Goal: Task Accomplishment & Management: Manage account settings

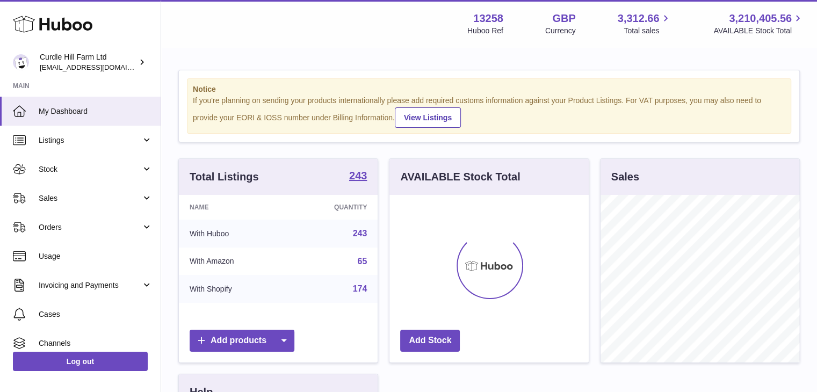
scroll to position [168, 199]
drag, startPoint x: 282, startPoint y: 175, endPoint x: 184, endPoint y: 176, distance: 97.8
click at [184, 176] on div "Total Listings 243" at bounding box center [278, 177] width 199 height 36
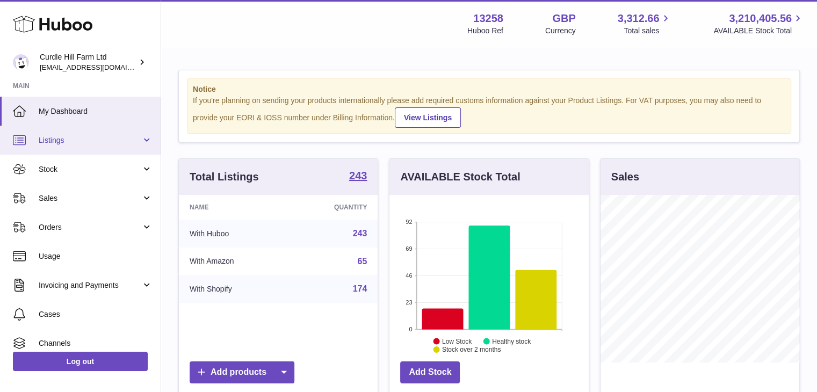
click at [60, 144] on span "Listings" at bounding box center [90, 140] width 103 height 10
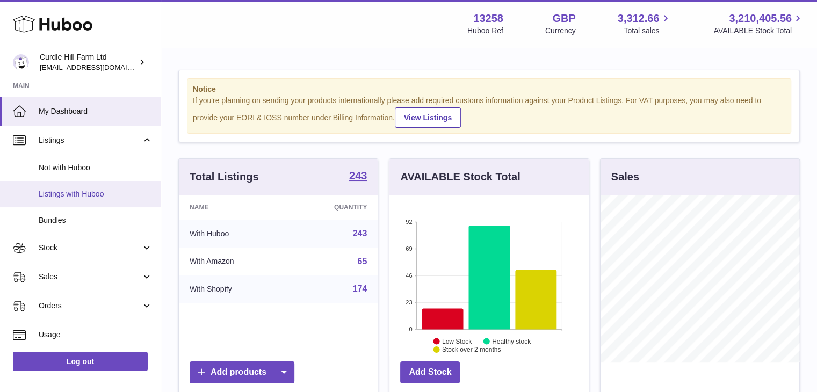
click at [91, 189] on span "Listings with Huboo" at bounding box center [96, 194] width 114 height 10
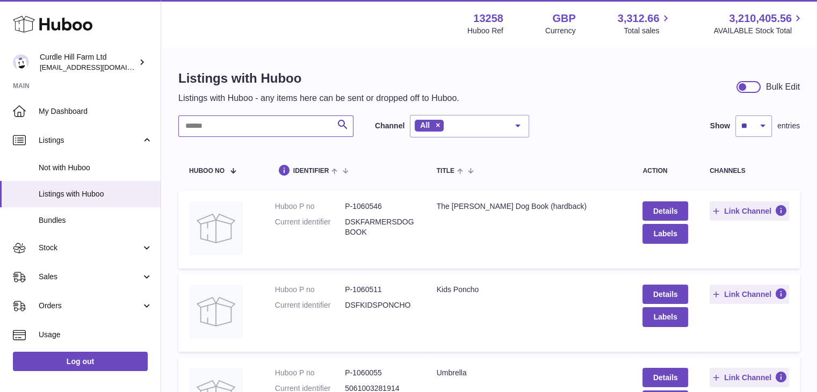
click at [303, 121] on input "text" at bounding box center [265, 125] width 175 height 21
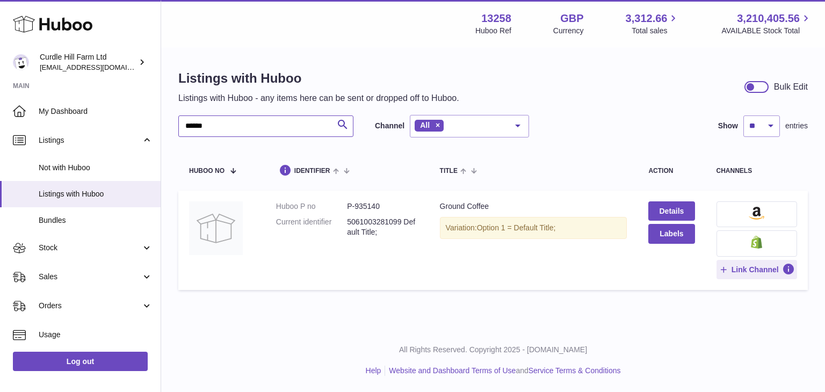
type input "******"
click at [361, 201] on dd "P-935140" at bounding box center [382, 206] width 71 height 10
copy dd "935140"
